Goal: Task Accomplishment & Management: Manage account settings

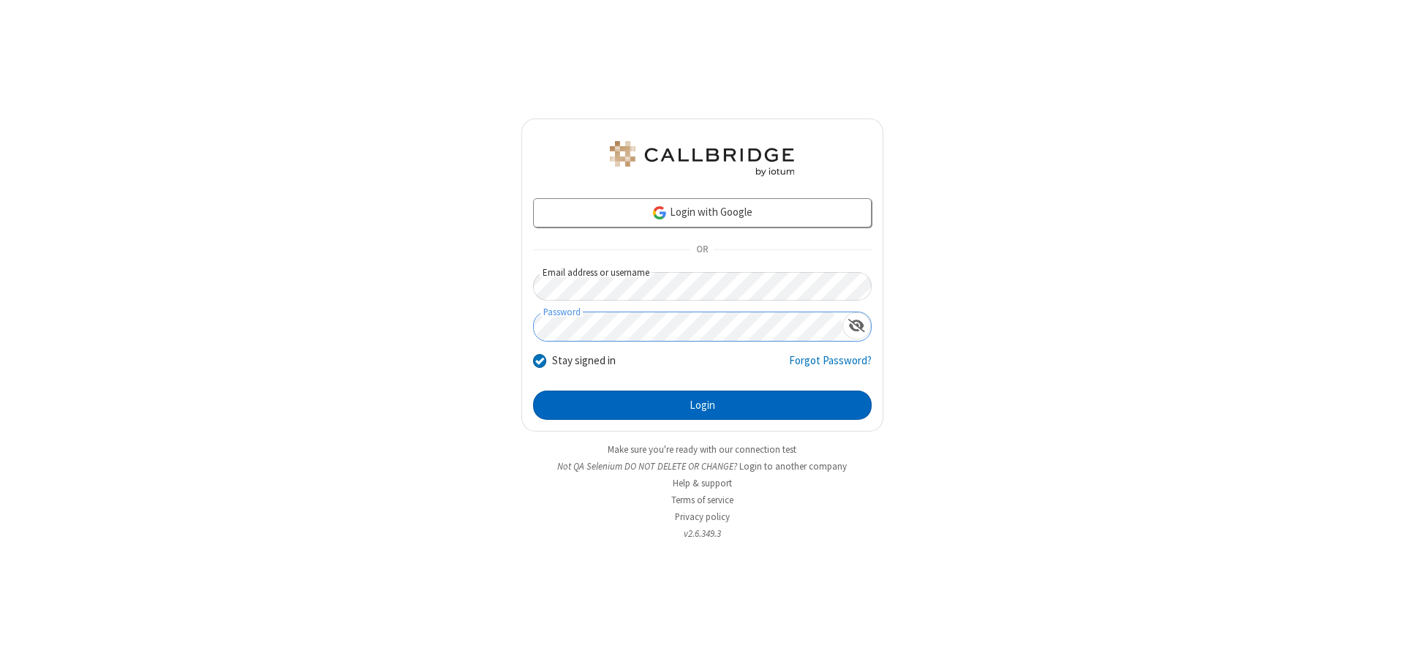
click at [702, 405] on button "Login" at bounding box center [702, 404] width 338 height 29
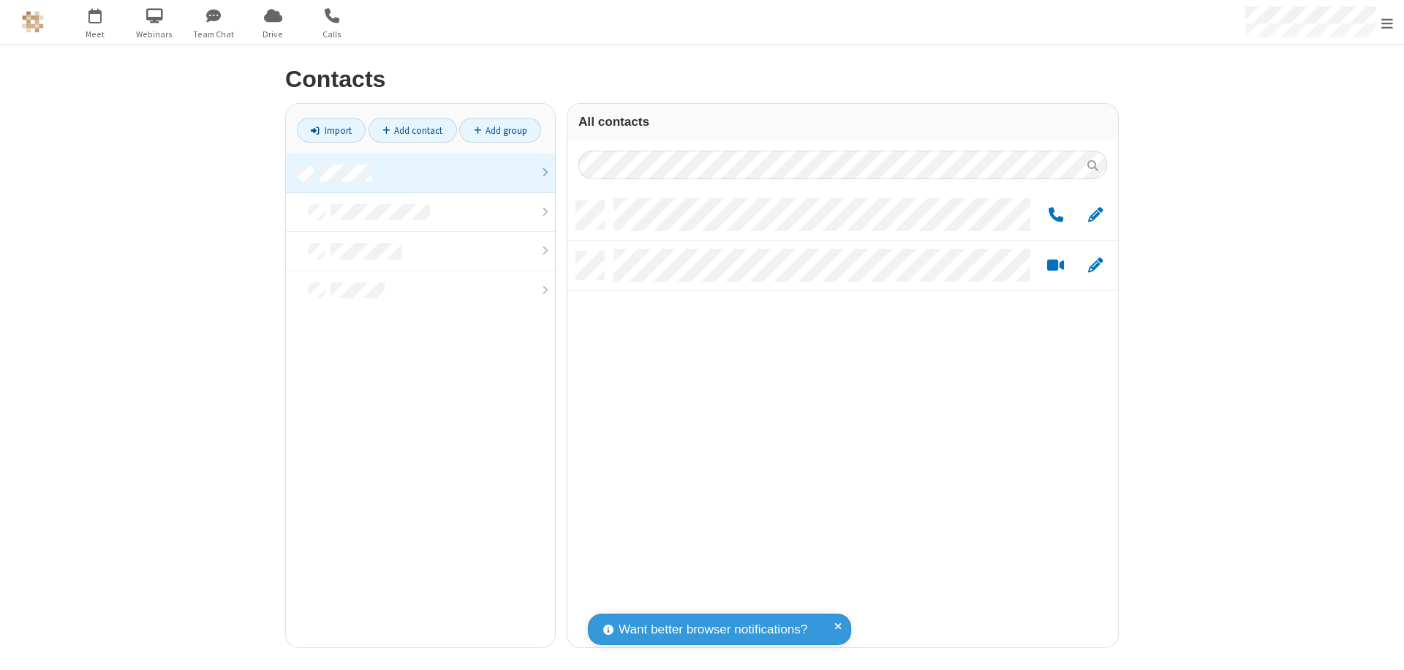
scroll to position [446, 539]
click at [420, 173] on link at bounding box center [420, 173] width 269 height 39
click at [500, 130] on link "Add group" at bounding box center [500, 130] width 82 height 25
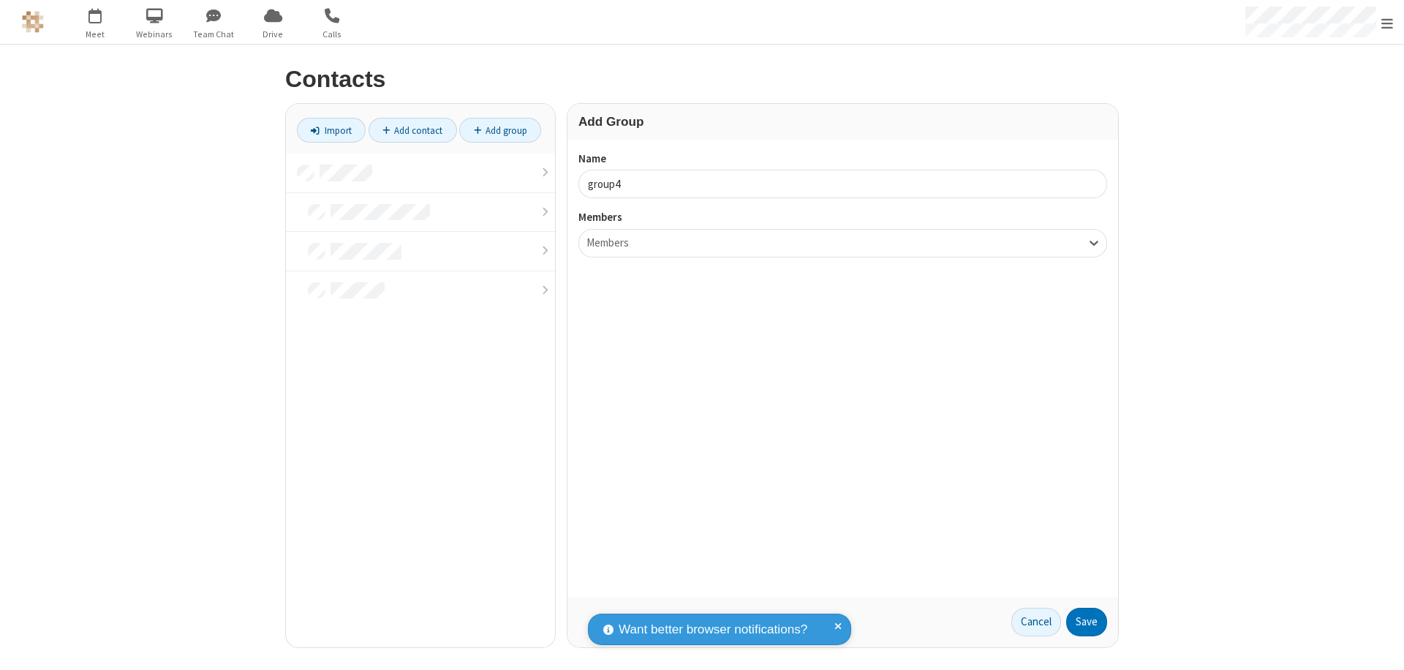
type input "group4"
type input "name20"
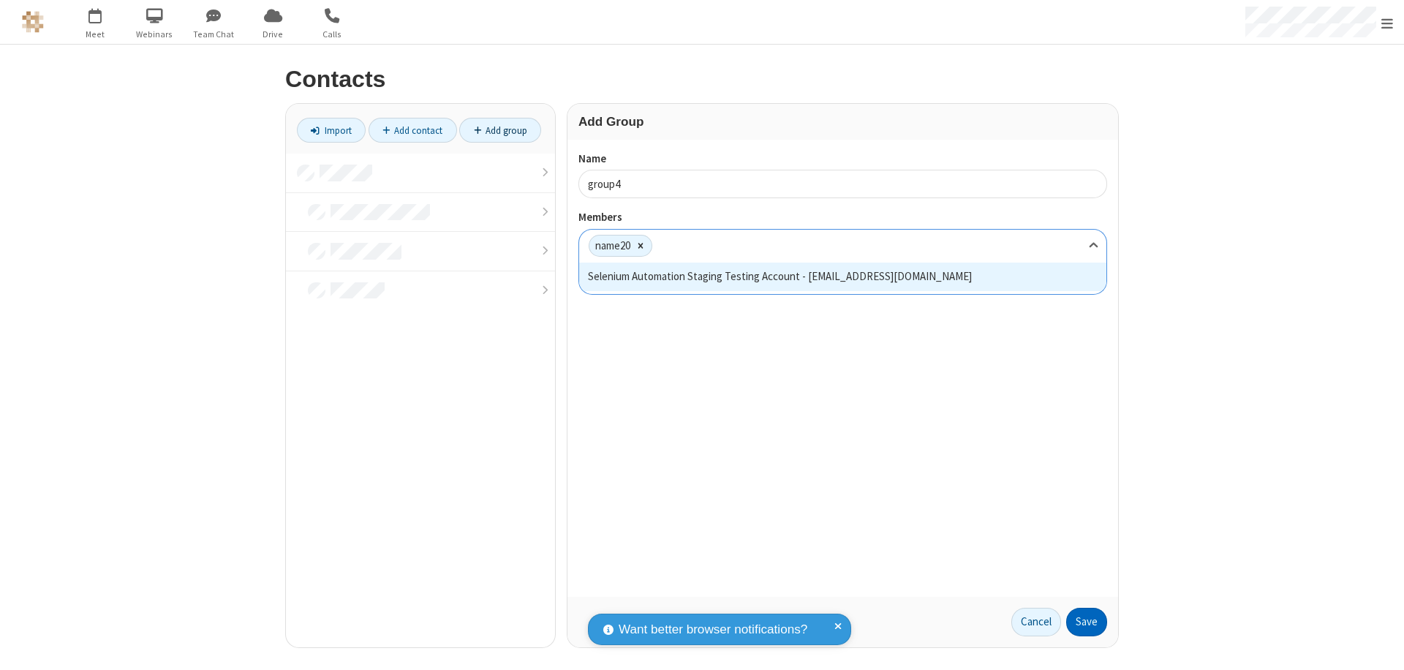
click at [1086, 621] on button "Save" at bounding box center [1086, 621] width 41 height 29
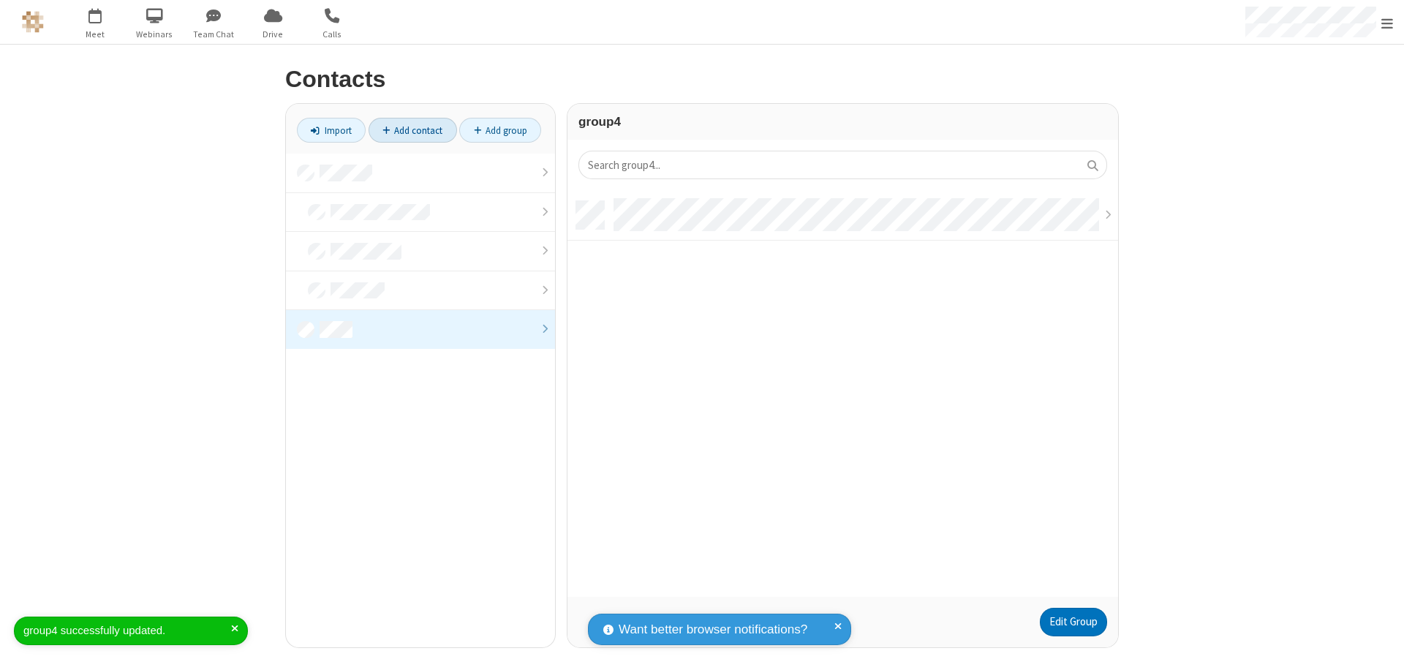
click at [412, 130] on link "Add contact" at bounding box center [412, 130] width 88 height 25
